Goal: Information Seeking & Learning: Learn about a topic

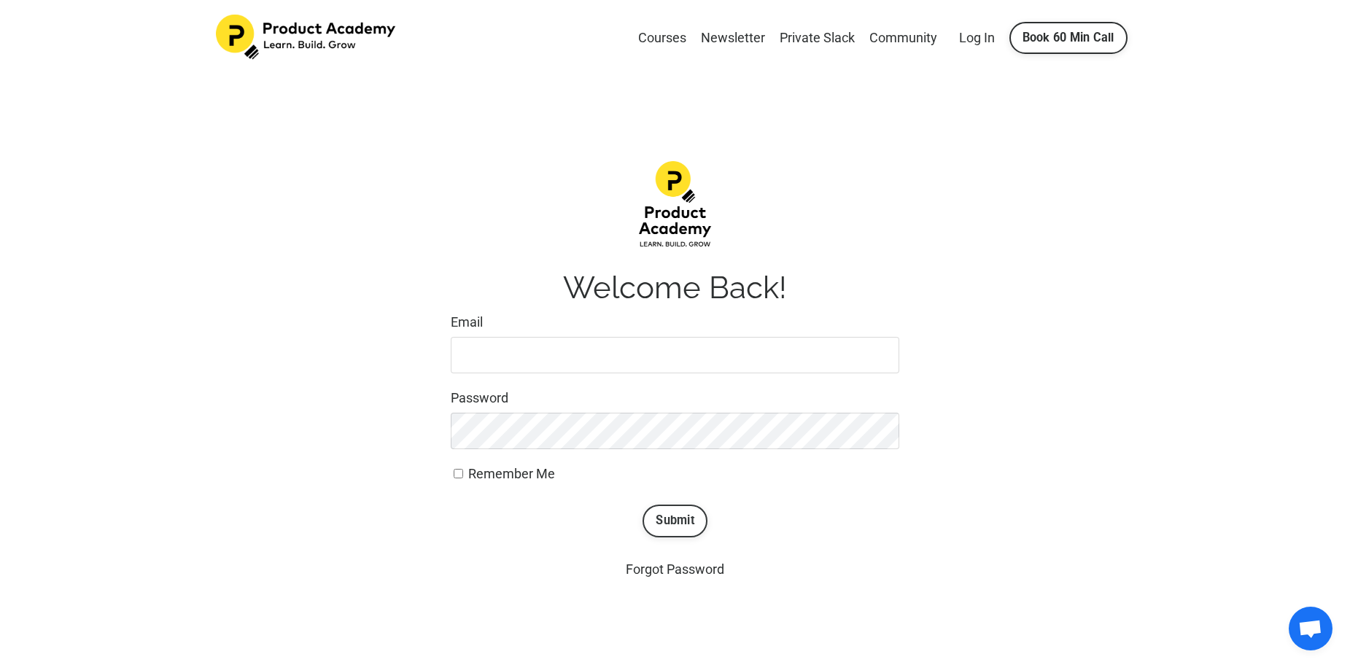
type input "pirgan@gmail.com"
click at [662, 522] on button "Submit" at bounding box center [674, 521] width 65 height 32
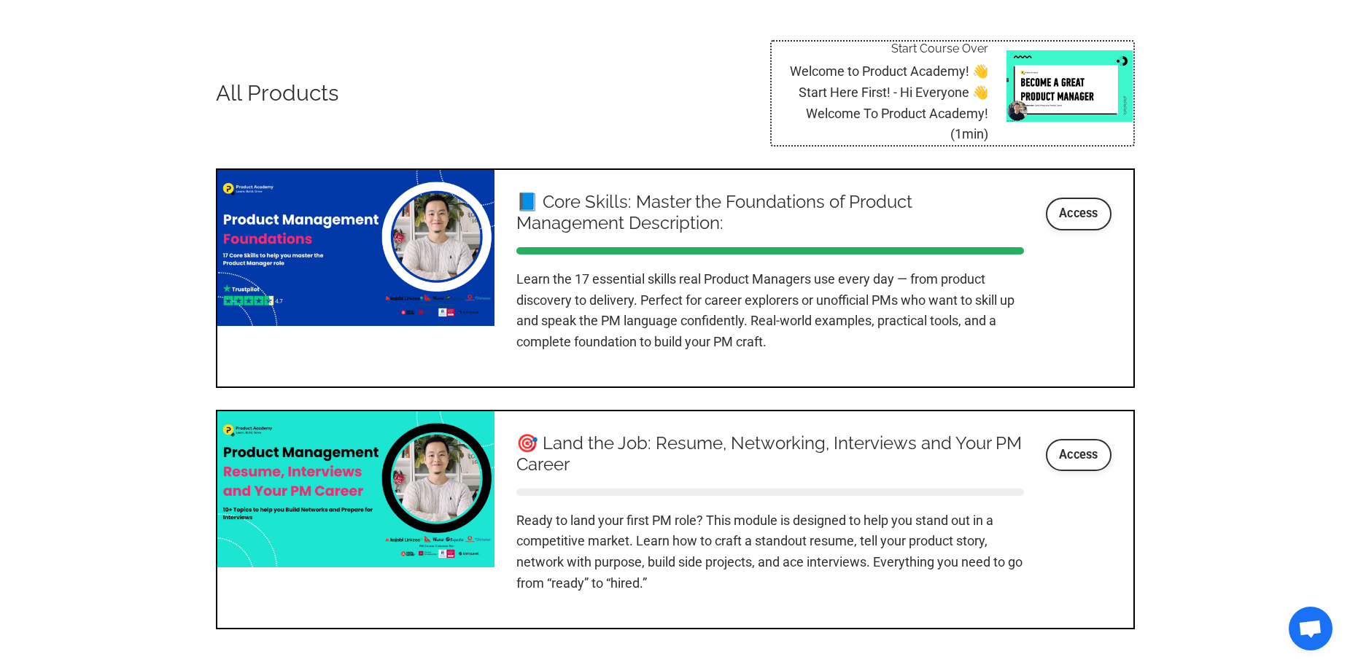
scroll to position [1543, 0]
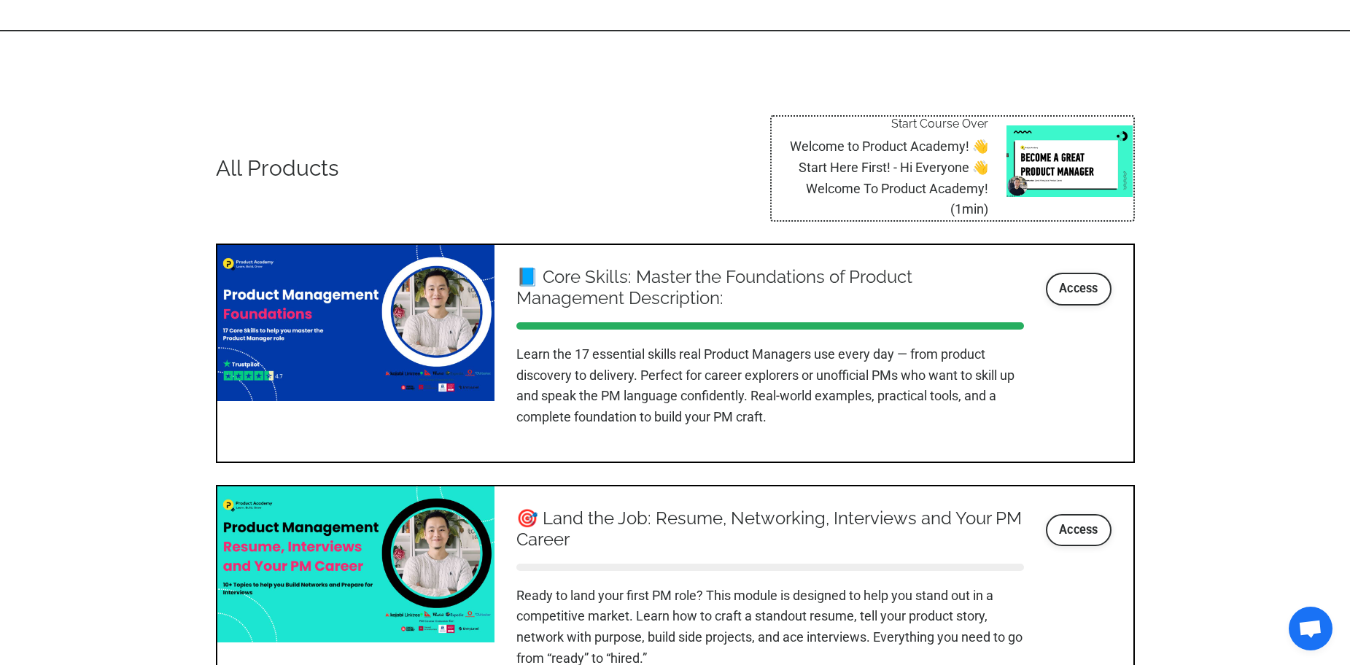
click at [688, 273] on h4 "📘 Core Skills: Master the Foundations of Product Management Description:" at bounding box center [770, 288] width 508 height 42
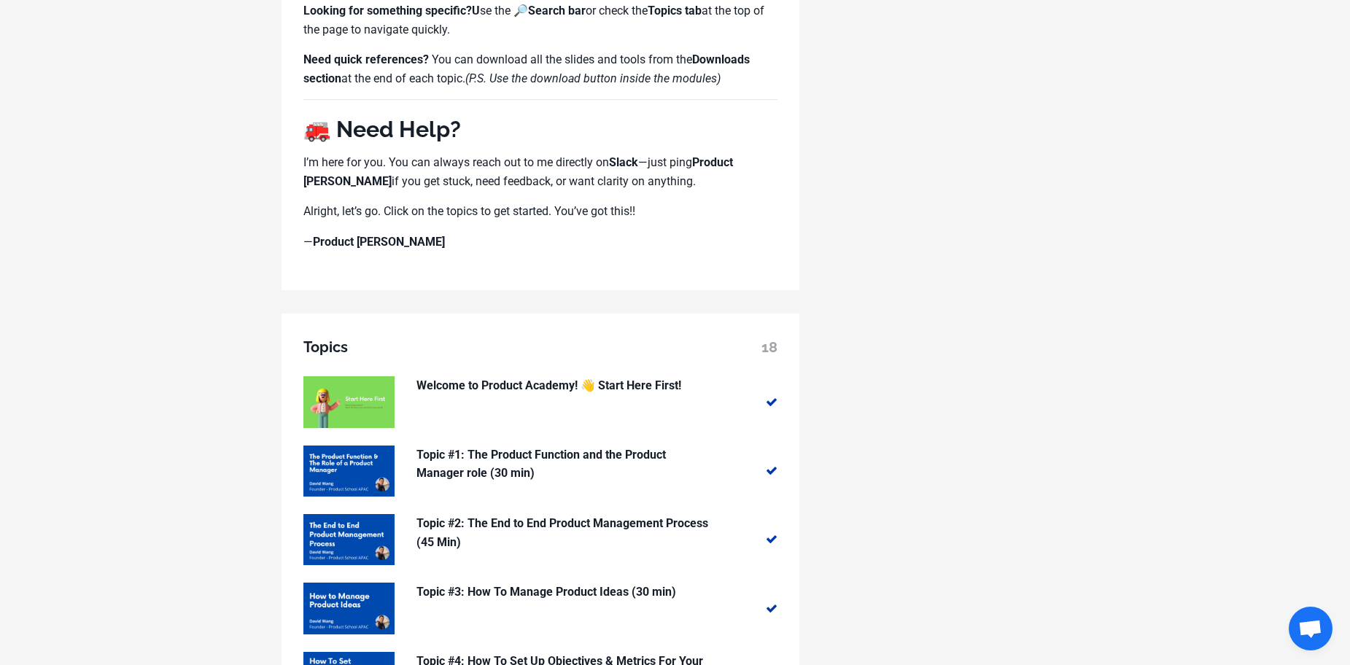
scroll to position [1264, 0]
